Goal: Information Seeking & Learning: Learn about a topic

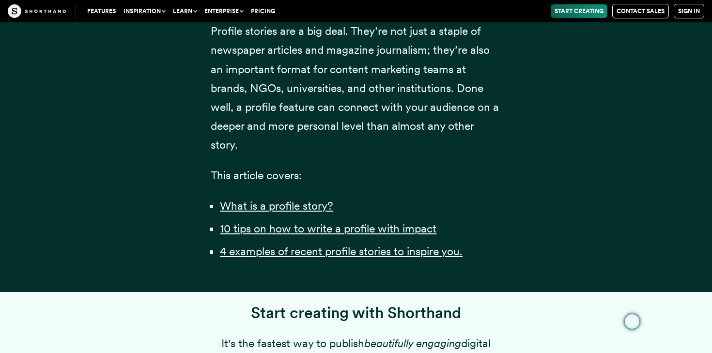
scroll to position [663, 0]
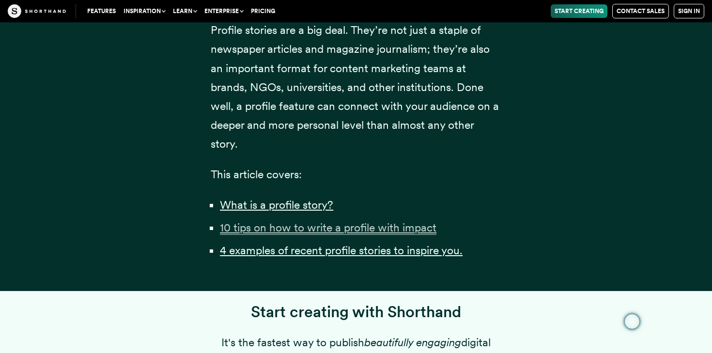
click at [251, 235] on u "10 tips on how to write a profile with impact" at bounding box center [328, 228] width 217 height 14
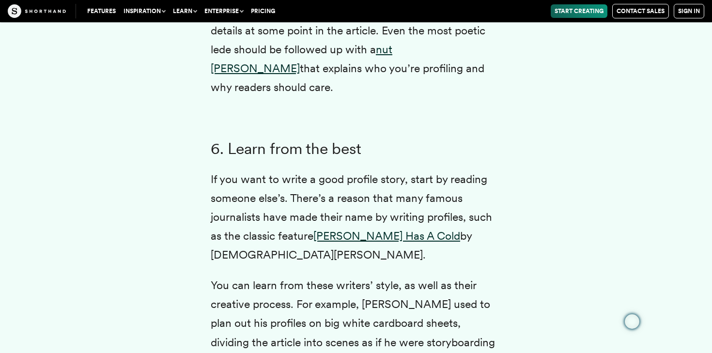
scroll to position [4228, 0]
click at [340, 234] on link "[PERSON_NAME] Has A Cold" at bounding box center [387, 236] width 147 height 14
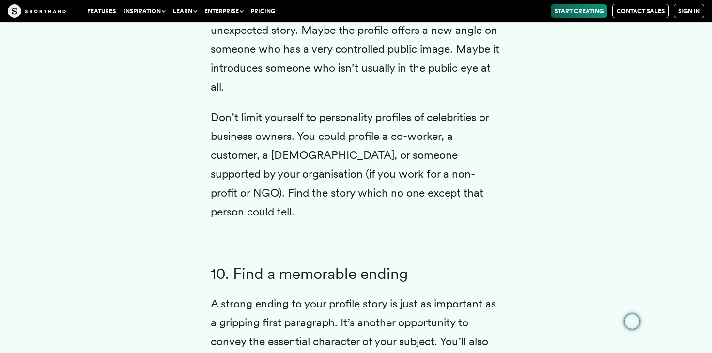
scroll to position [5466, 0]
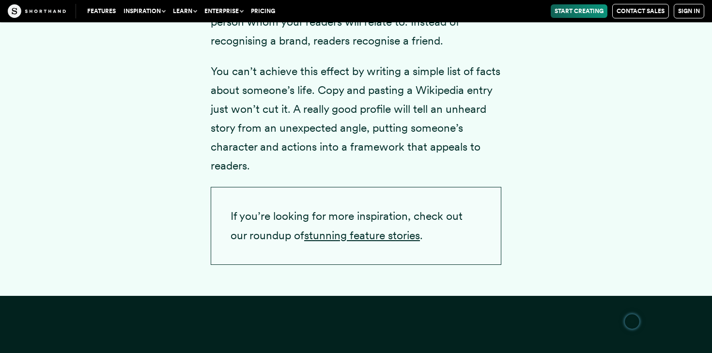
scroll to position [663, 0]
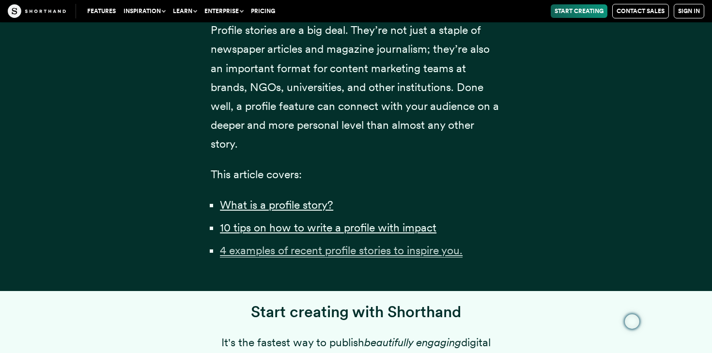
click at [289, 257] on u "4 examples of recent profile stories to inspire you." at bounding box center [341, 251] width 243 height 14
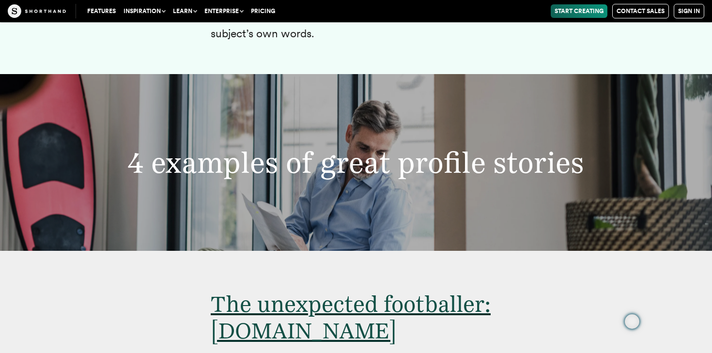
scroll to position [5930, 0]
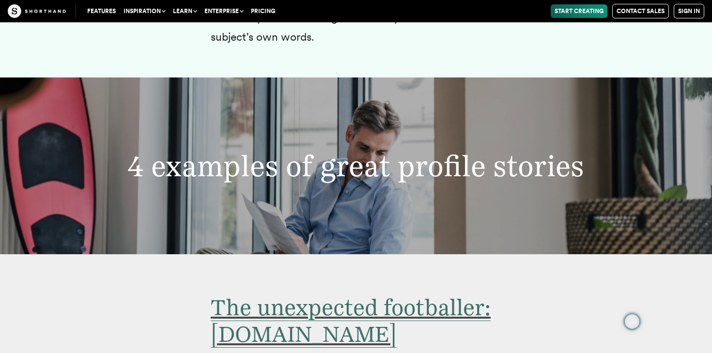
click at [277, 294] on span "The unexpected footballer: [DOMAIN_NAME]" at bounding box center [351, 321] width 280 height 54
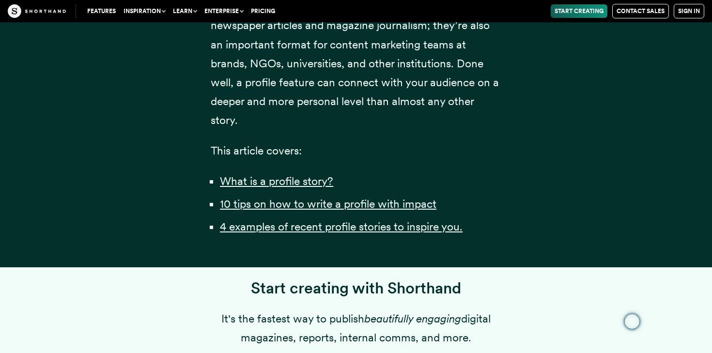
scroll to position [696, 0]
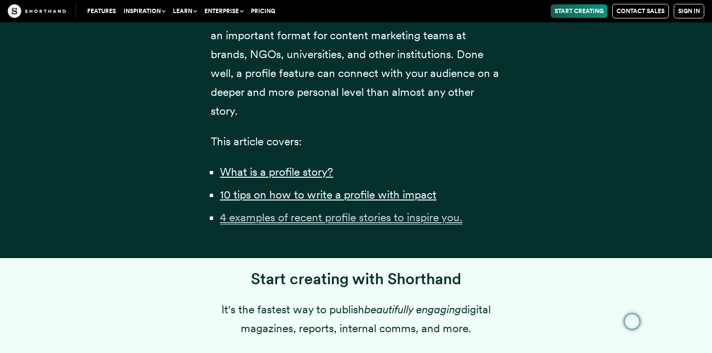
click at [252, 224] on u "4 examples of recent profile stories to inspire you." at bounding box center [341, 218] width 243 height 14
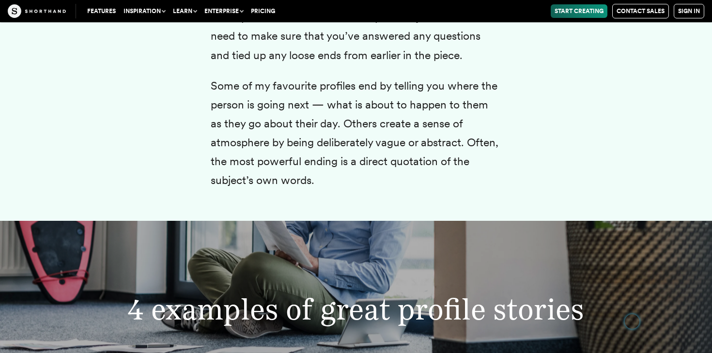
scroll to position [5564, 0]
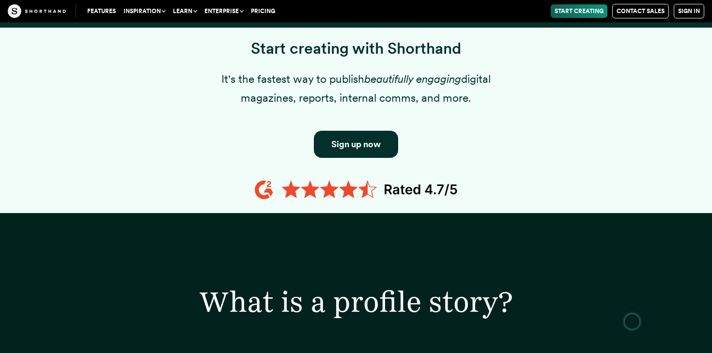
scroll to position [696, 0]
